Goal: Information Seeking & Learning: Learn about a topic

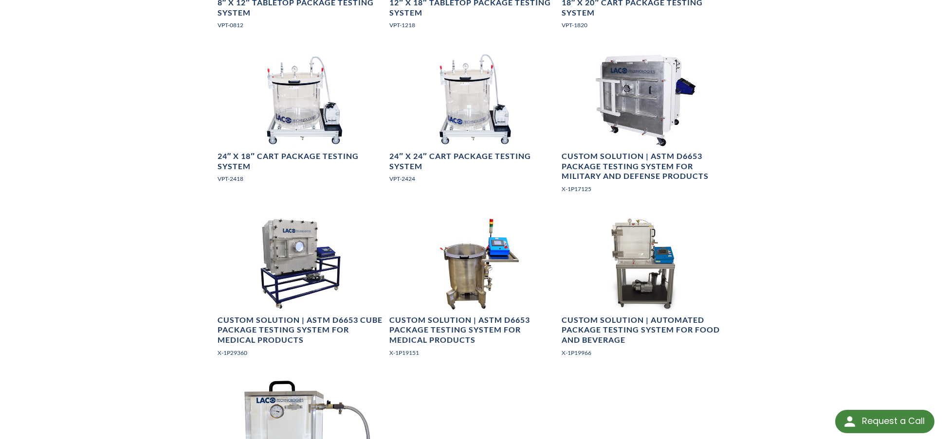
scroll to position [1022, 0]
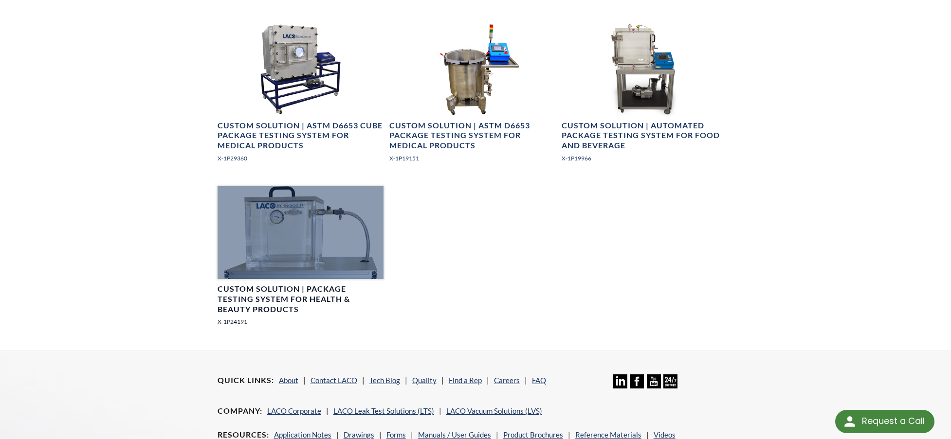
click at [302, 234] on div at bounding box center [300, 232] width 166 height 93
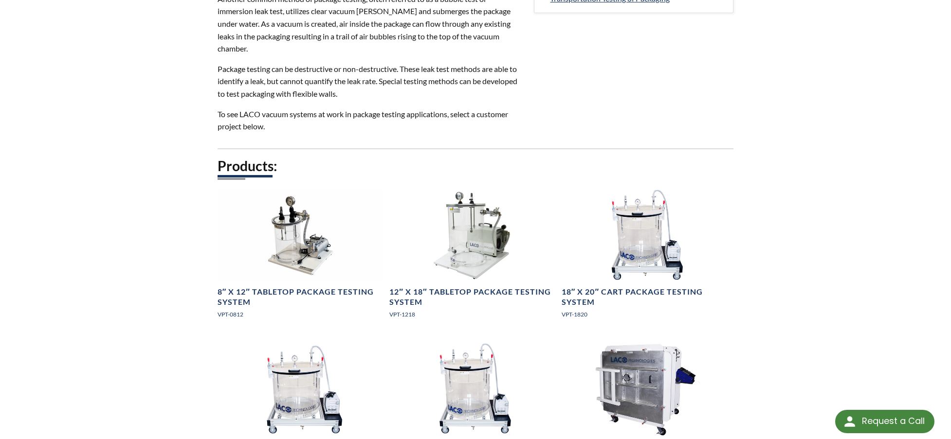
scroll to position [536, 0]
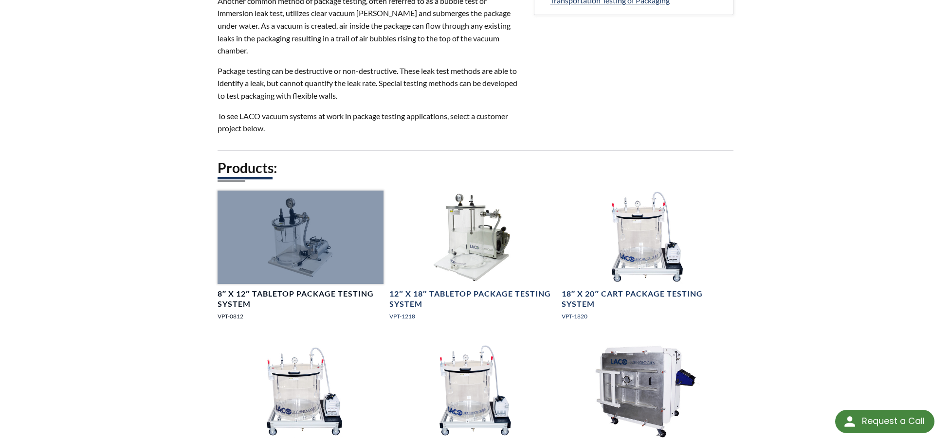
drag, startPoint x: 286, startPoint y: 232, endPoint x: 295, endPoint y: 232, distance: 9.7
click at [286, 232] on div at bounding box center [300, 237] width 166 height 93
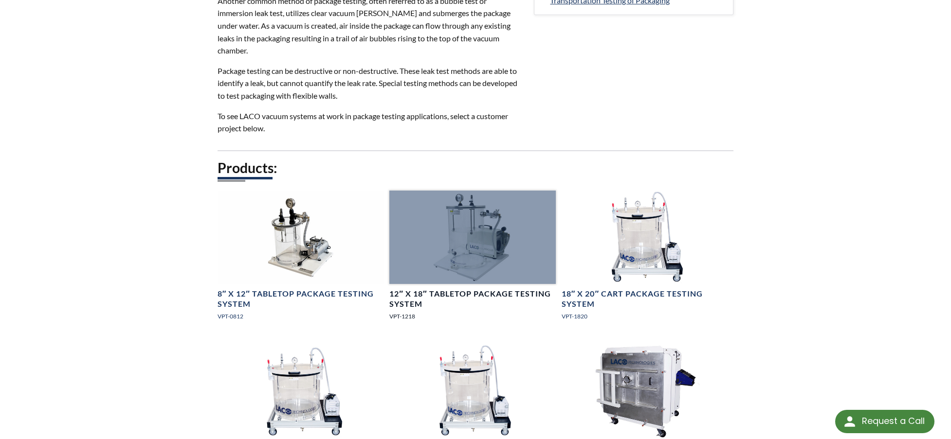
scroll to position [536, 0]
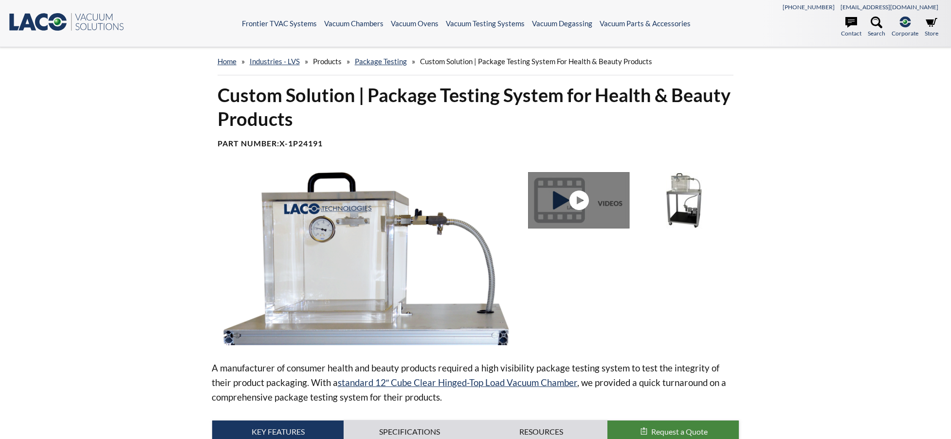
select select "Language Translate Widget"
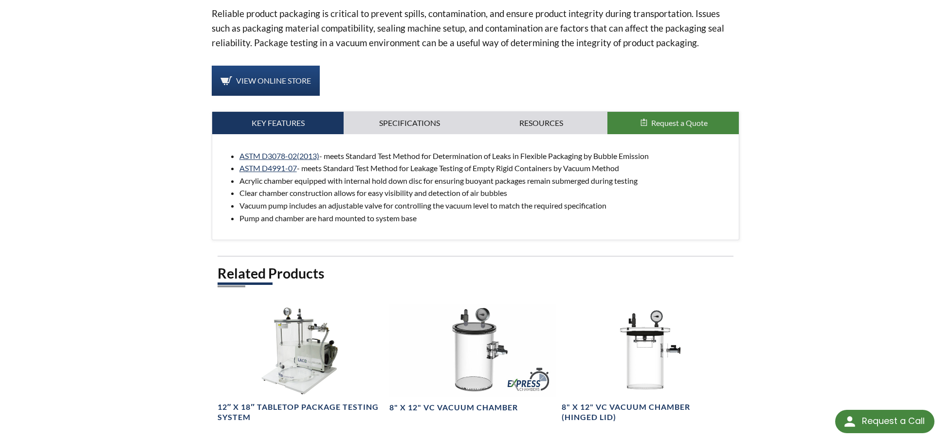
scroll to position [389, 0]
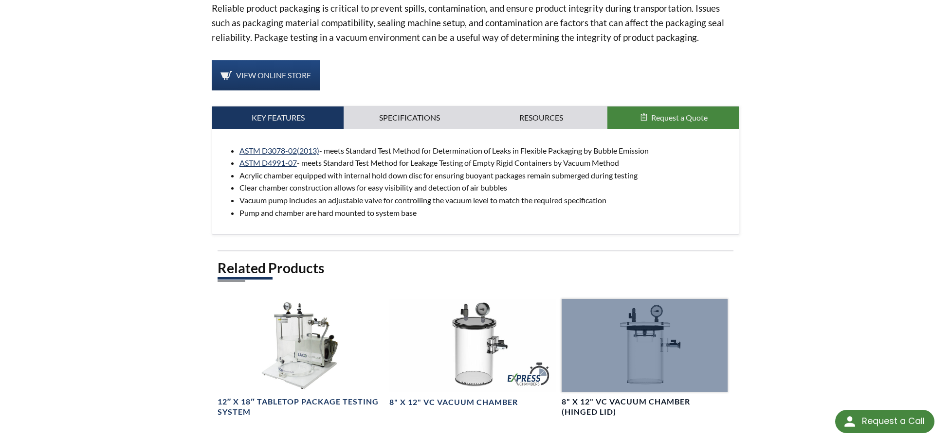
click at [654, 358] on div at bounding box center [644, 345] width 166 height 93
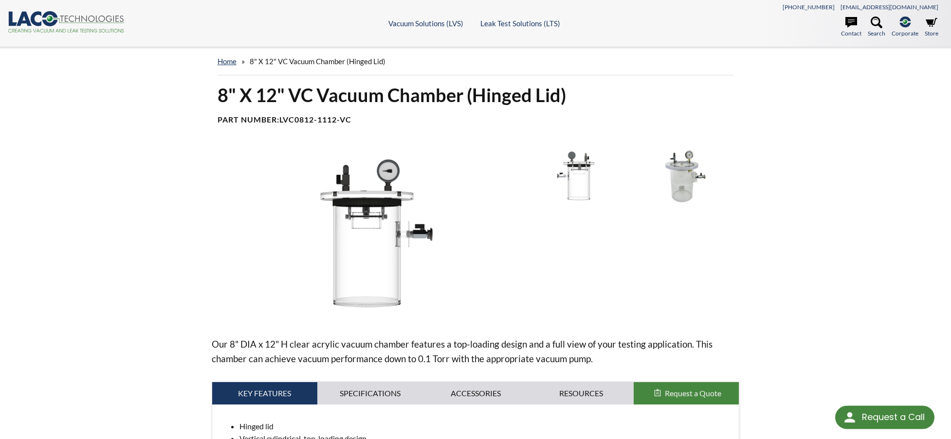
select select "Language Translate Widget"
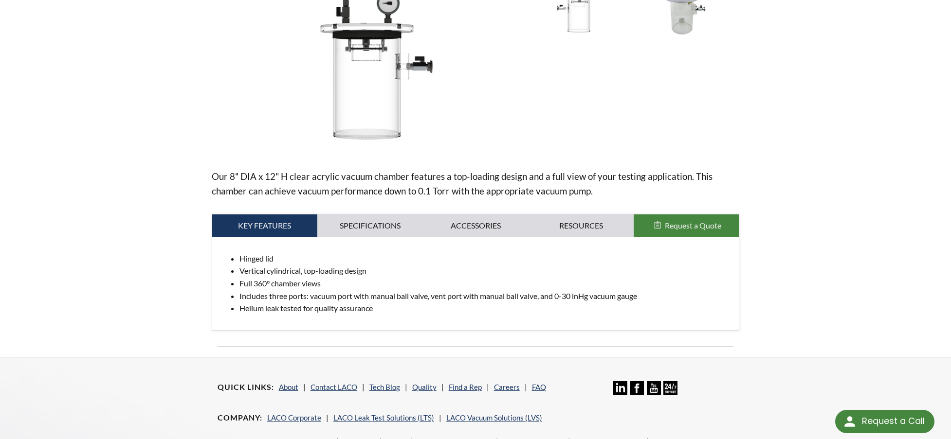
scroll to position [68, 0]
